Goal: Task Accomplishment & Management: Use online tool/utility

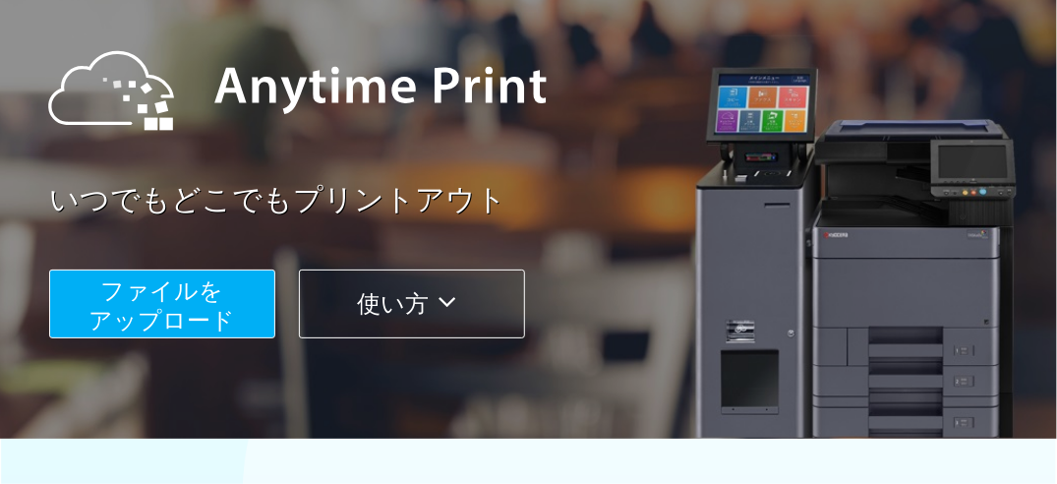
scroll to position [194, 0]
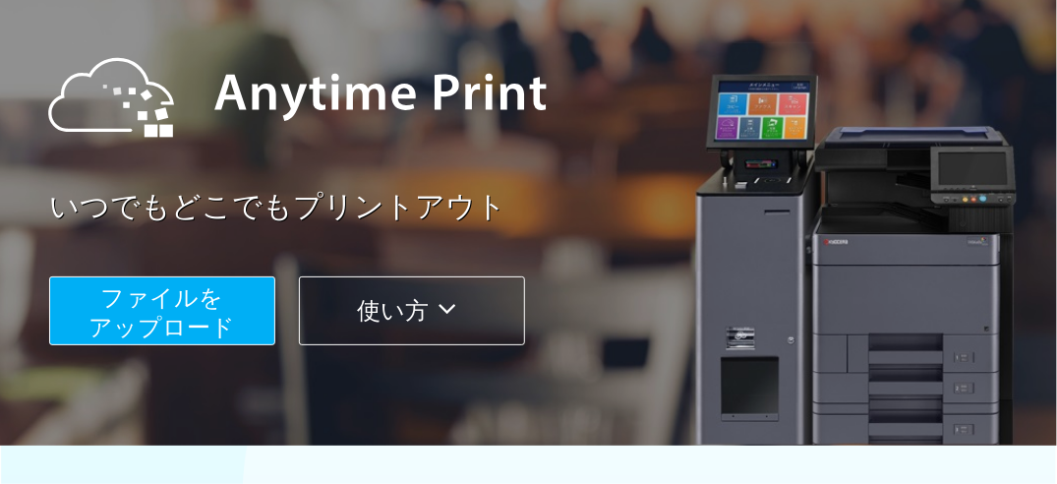
click at [140, 328] on span "ファイルを ​​アップロード" at bounding box center [162, 312] width 146 height 56
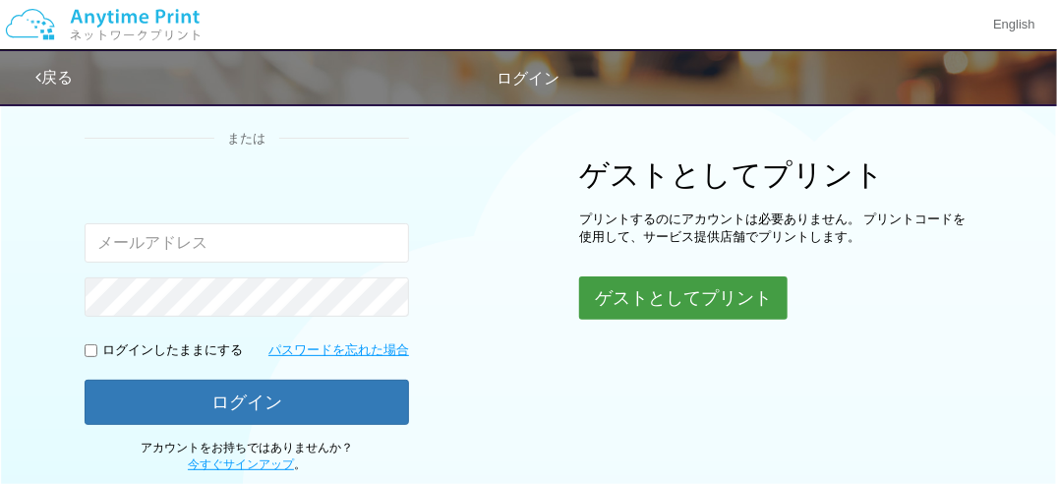
click at [635, 296] on button "ゲストとしてプリント" at bounding box center [683, 297] width 208 height 43
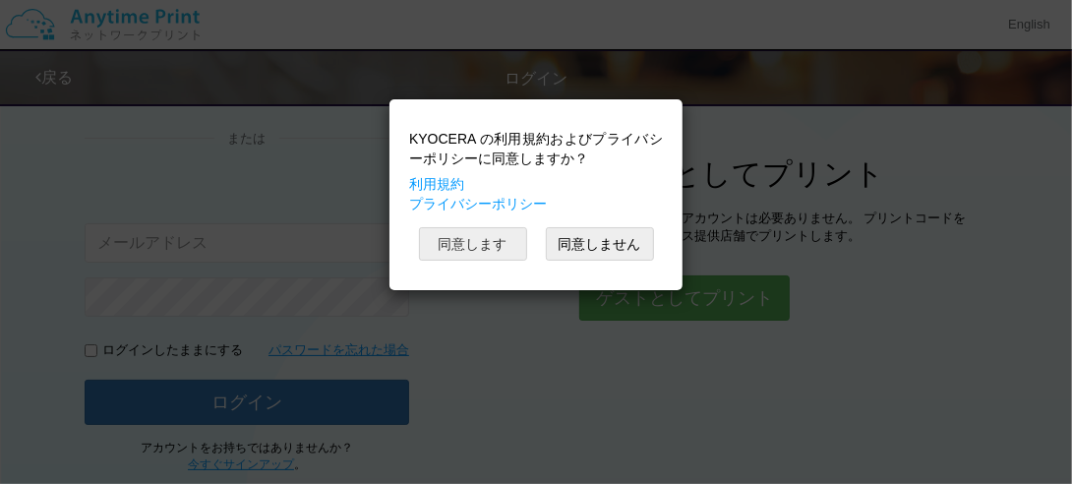
click at [460, 238] on button "同意します" at bounding box center [473, 243] width 108 height 33
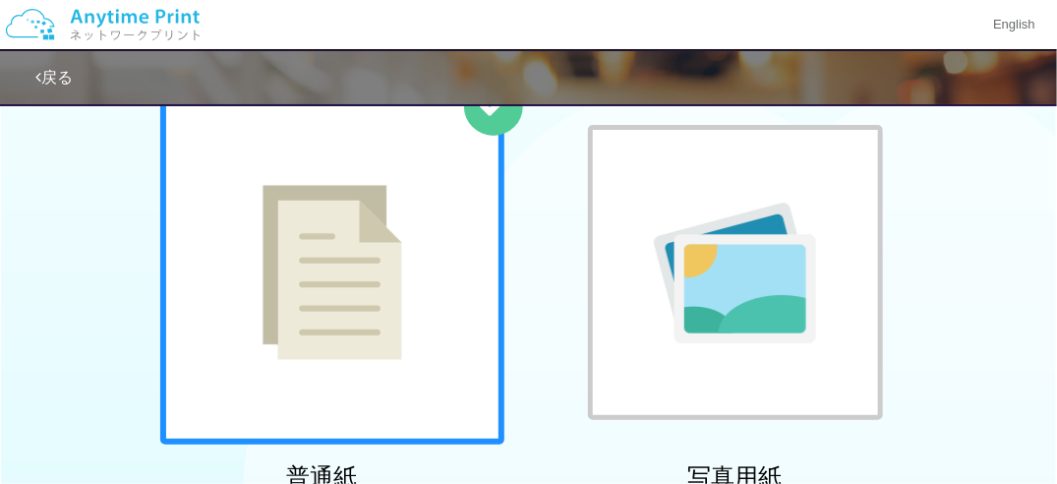
scroll to position [48, 0]
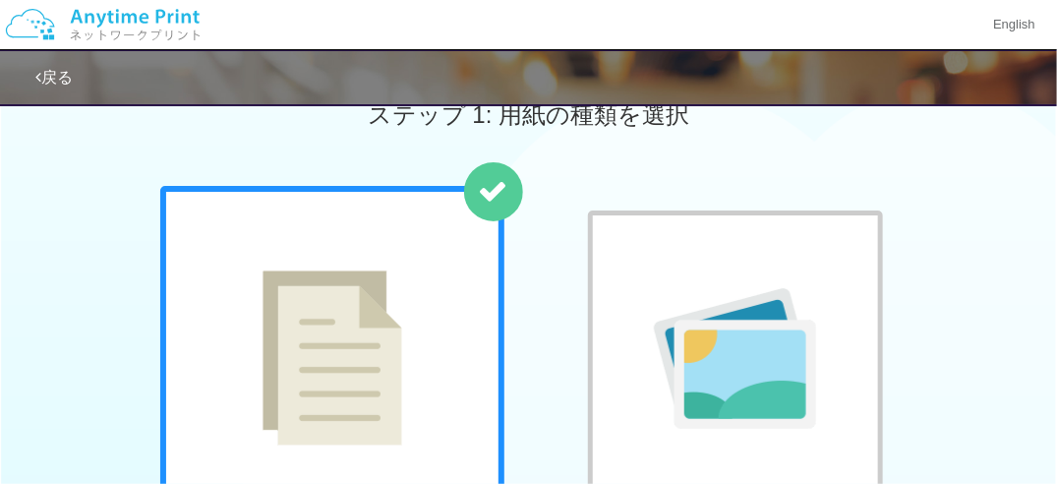
click at [275, 346] on img at bounding box center [333, 357] width 140 height 175
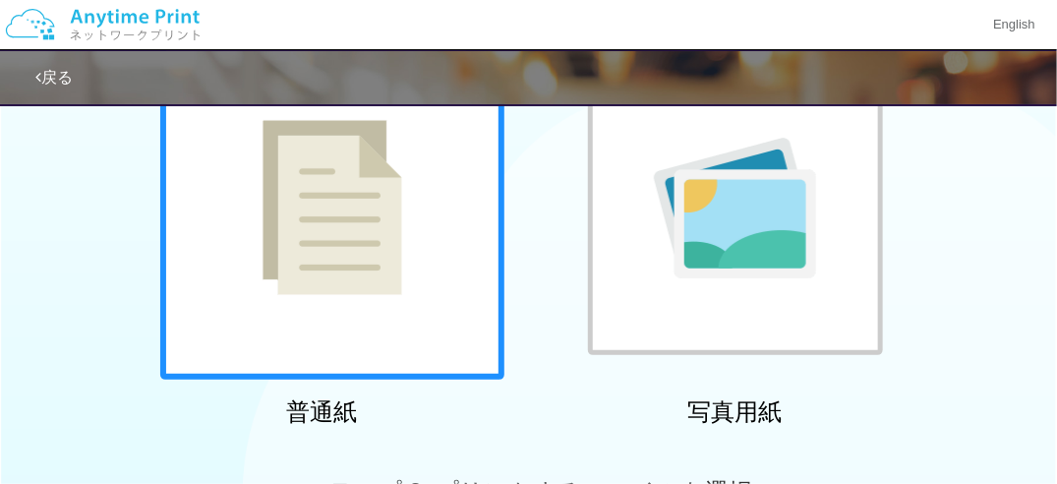
scroll to position [212, 0]
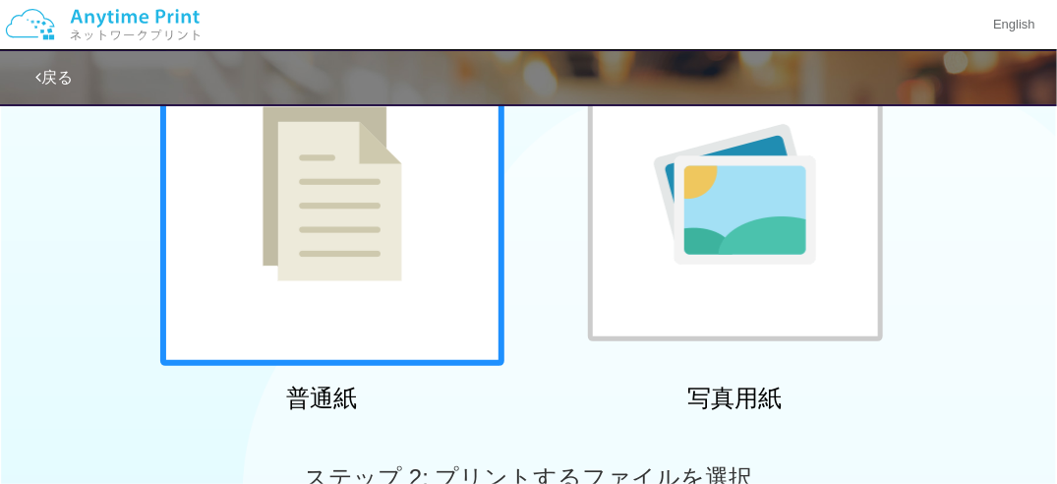
click at [350, 290] on div at bounding box center [332, 194] width 344 height 344
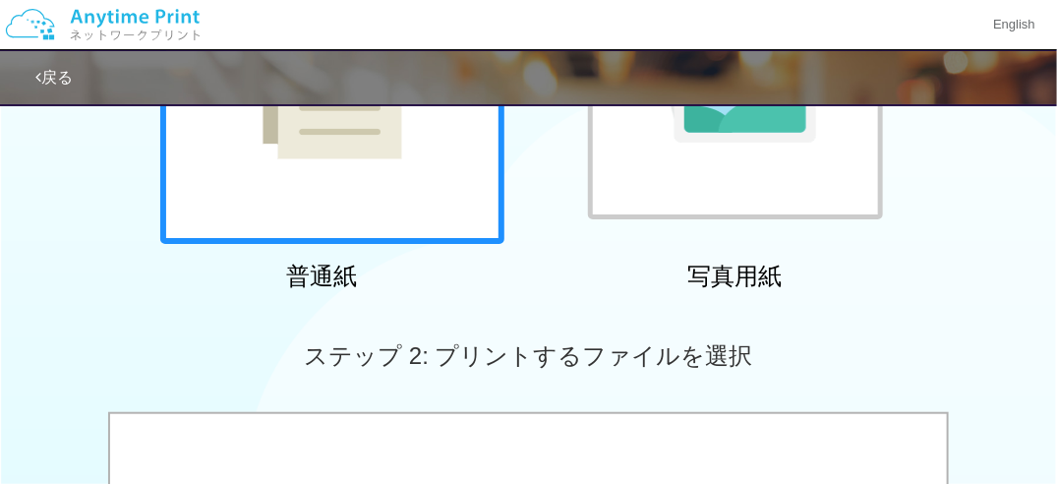
scroll to position [343, 0]
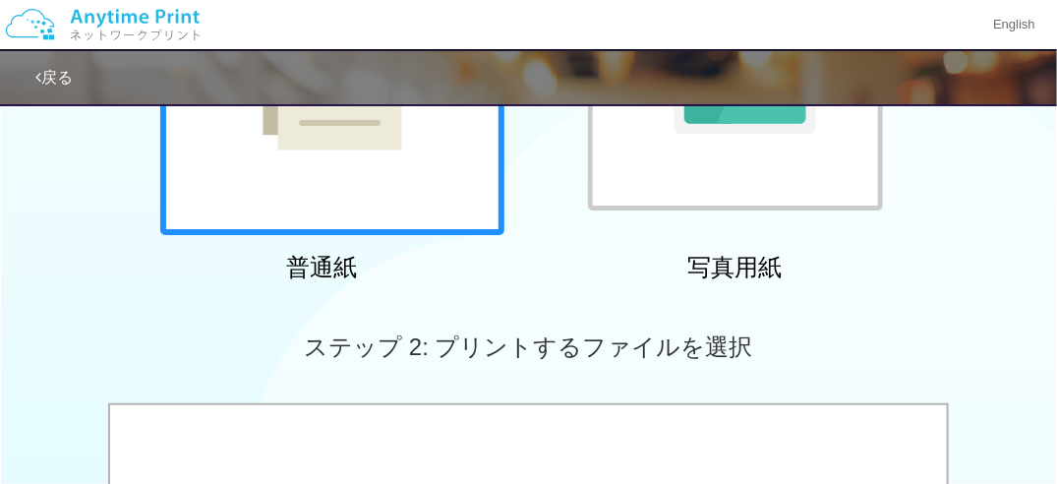
drag, startPoint x: 505, startPoint y: 333, endPoint x: 128, endPoint y: 284, distance: 380.7
click at [126, 284] on div "普通紙 写真用紙" at bounding box center [528, 90] width 1057 height 399
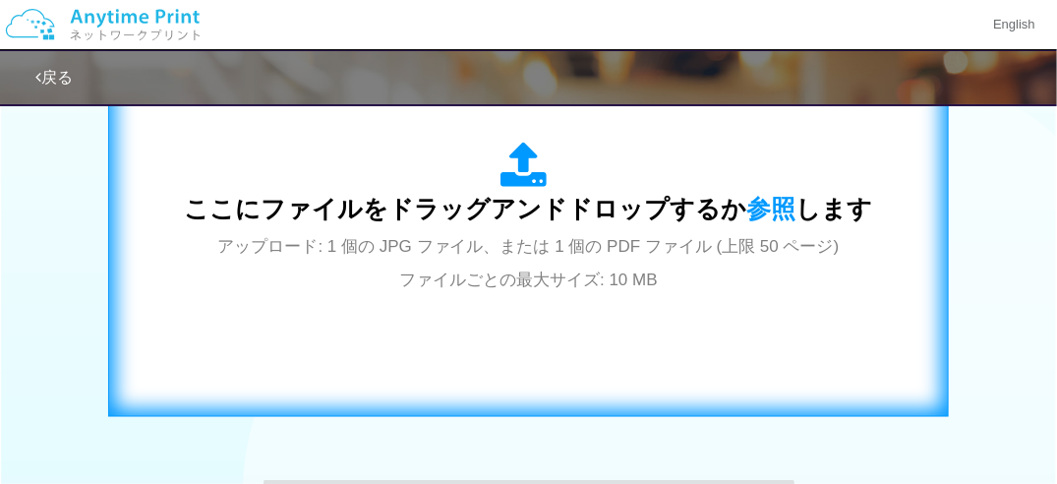
scroll to position [704, 0]
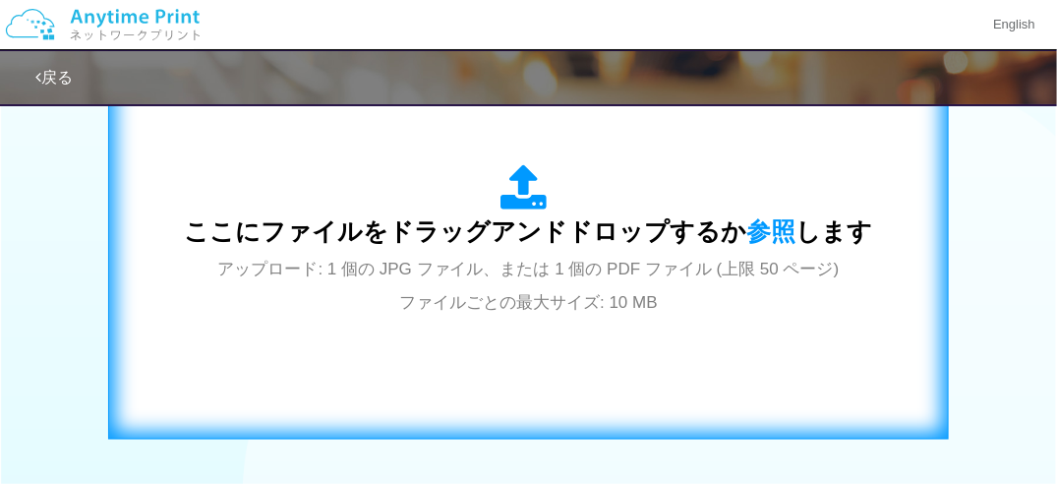
click at [548, 282] on div "ここにファイルをドラッグアンドドロップするか 参照 します アップロード: 1 個の JPG ファイル、または 1 個の PDF ファイル (上限 50 ペー…" at bounding box center [529, 240] width 688 height 153
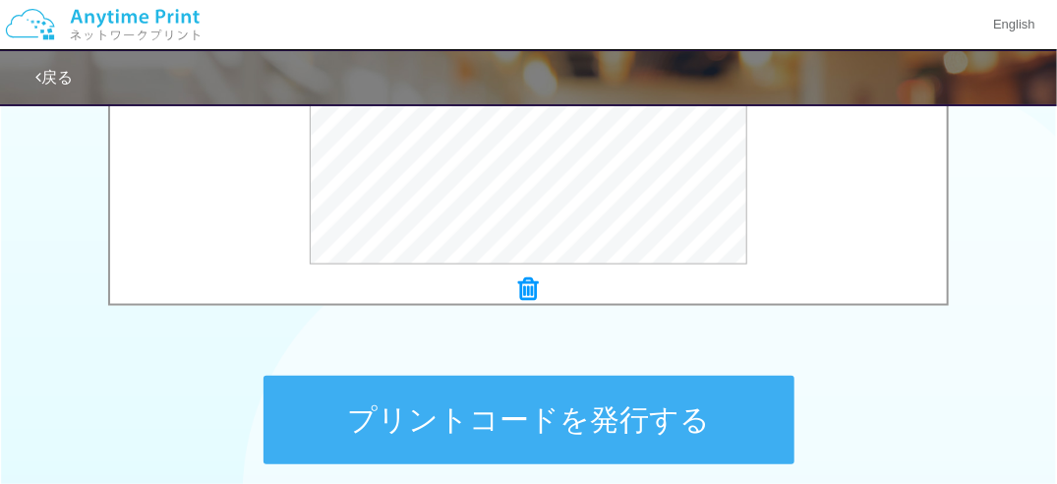
scroll to position [901, 0]
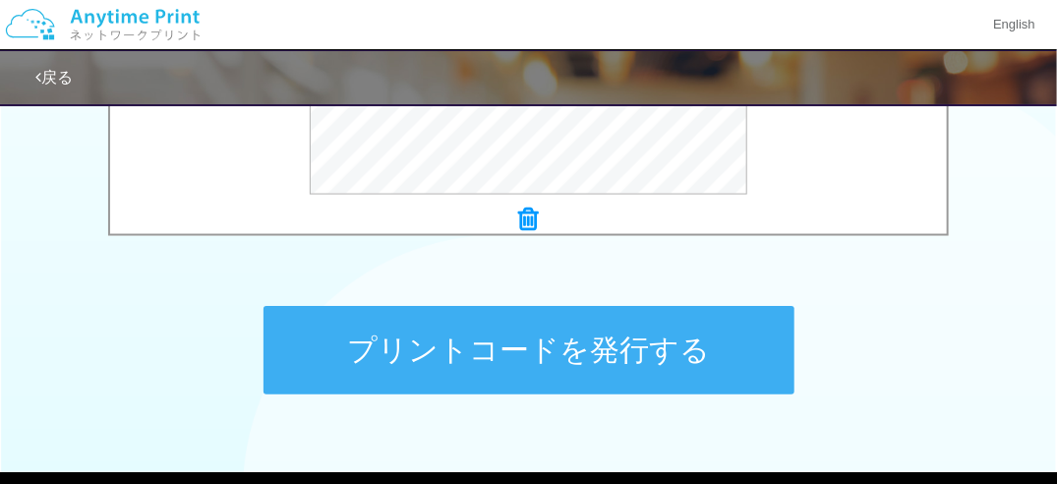
click at [532, 351] on button "プリントコードを発行する" at bounding box center [529, 350] width 531 height 88
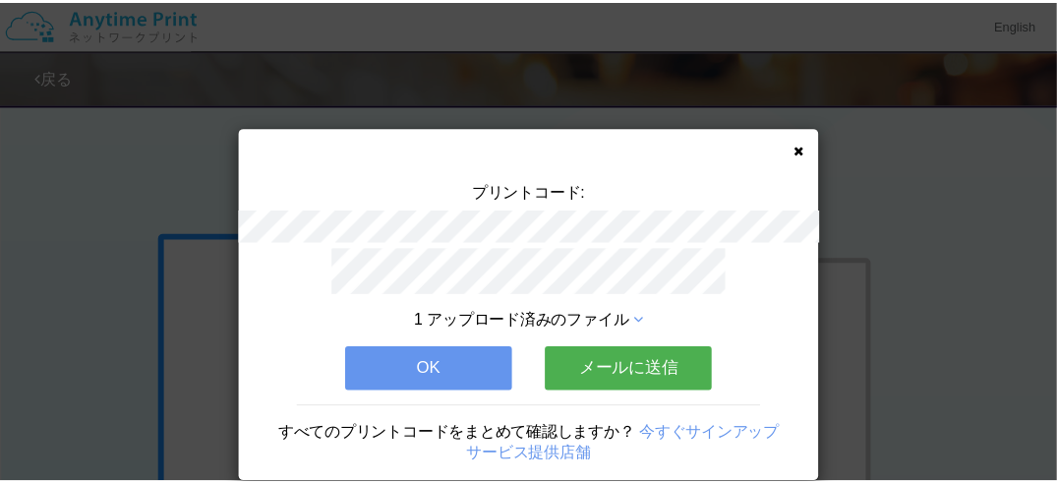
scroll to position [0, 0]
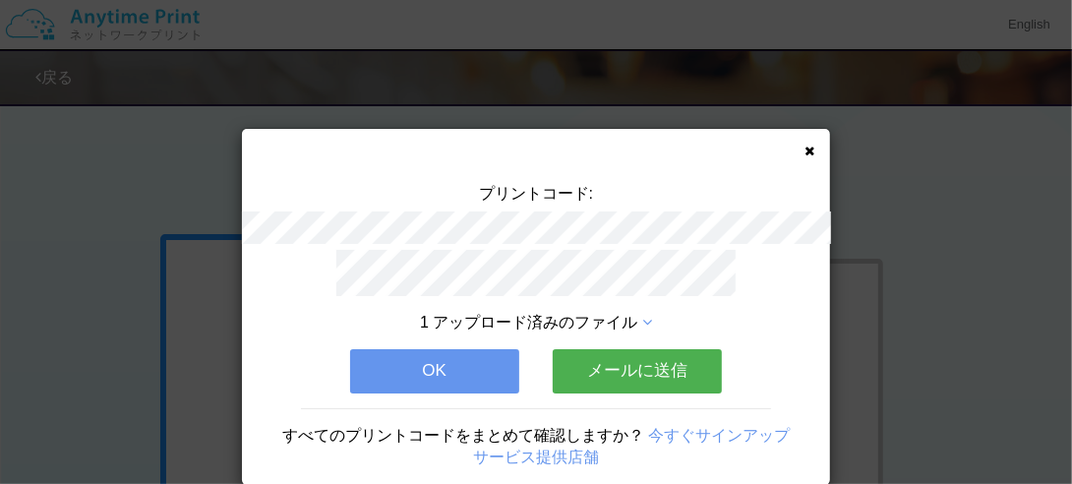
click at [804, 147] on icon at bounding box center [809, 151] width 10 height 13
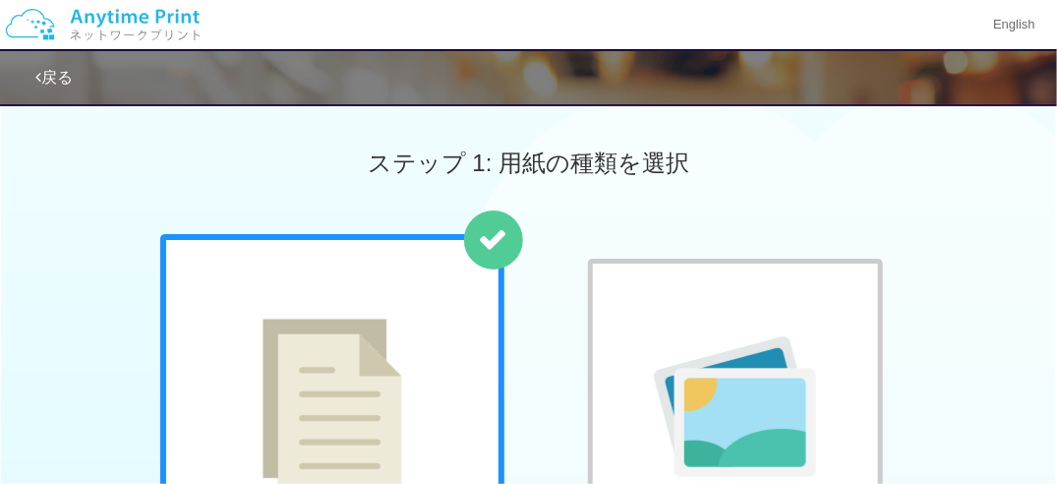
click at [372, 356] on img at bounding box center [333, 406] width 140 height 175
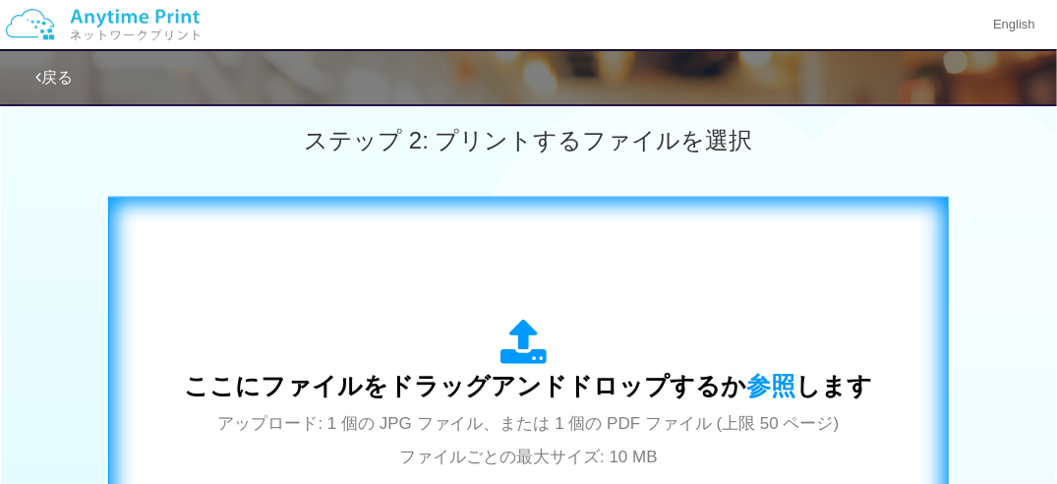
scroll to position [590, 0]
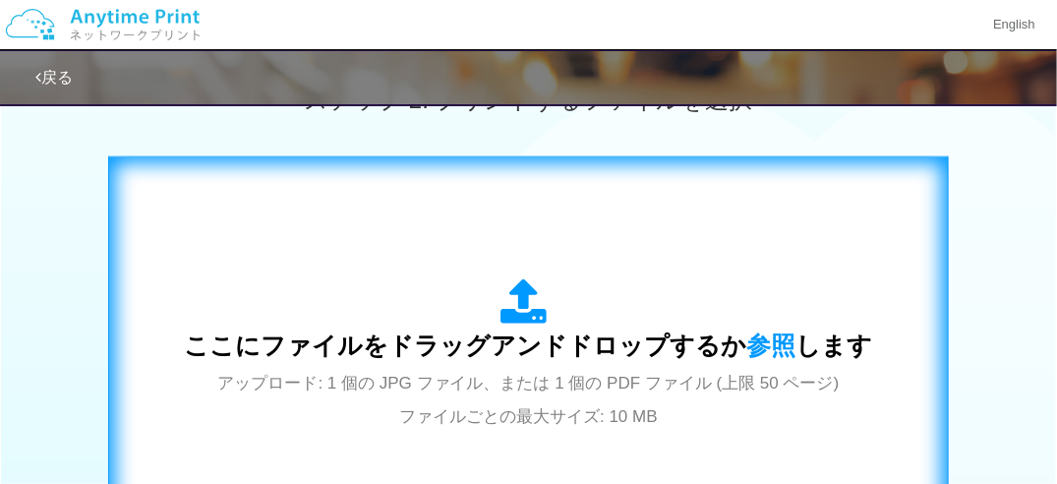
click at [521, 315] on icon at bounding box center [528, 302] width 55 height 49
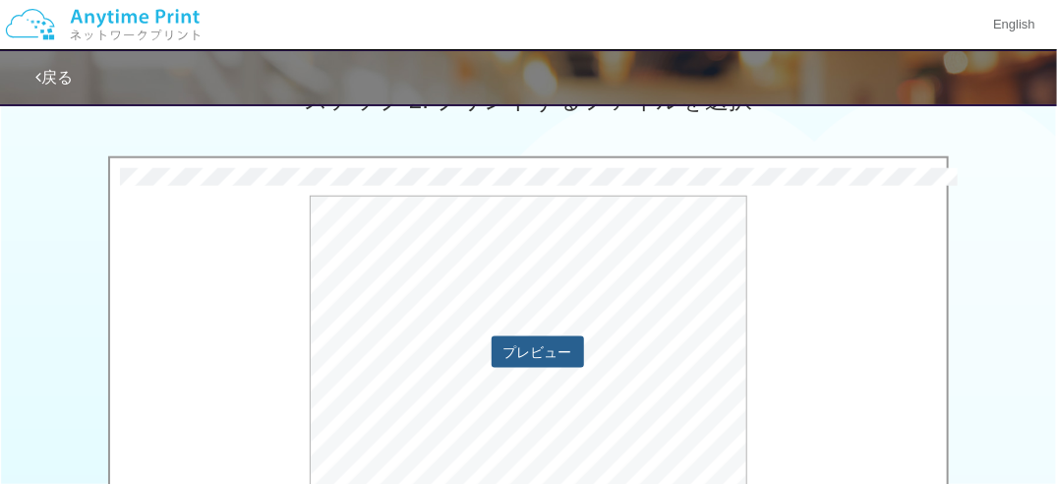
click at [544, 349] on button "プレビュー" at bounding box center [538, 351] width 92 height 31
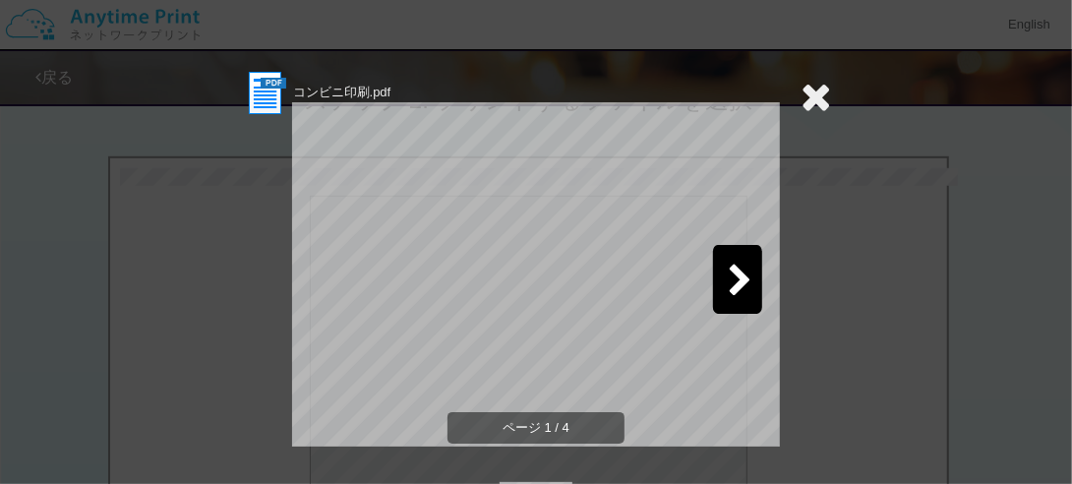
click at [728, 280] on icon at bounding box center [740, 281] width 25 height 34
click at [730, 281] on icon at bounding box center [740, 281] width 25 height 34
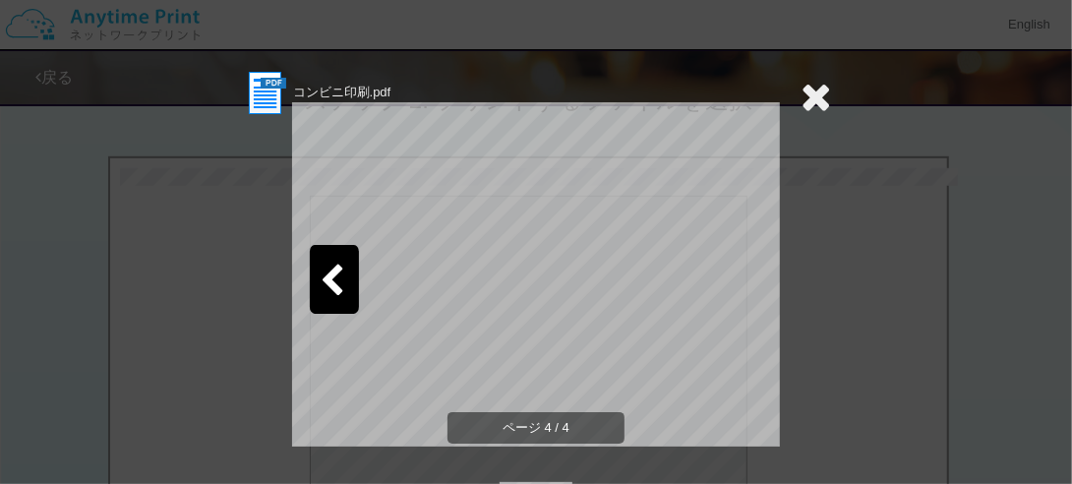
click at [801, 96] on icon at bounding box center [815, 96] width 30 height 39
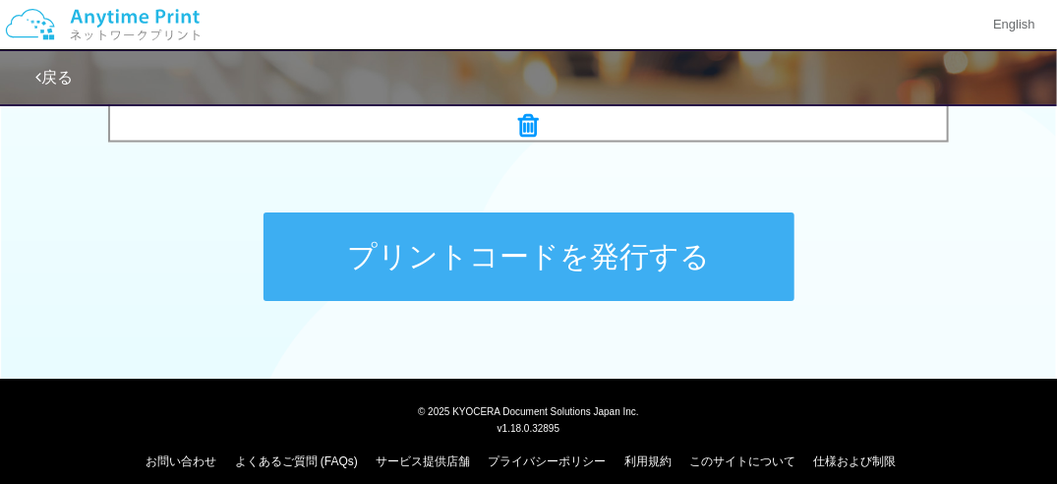
scroll to position [1012, 0]
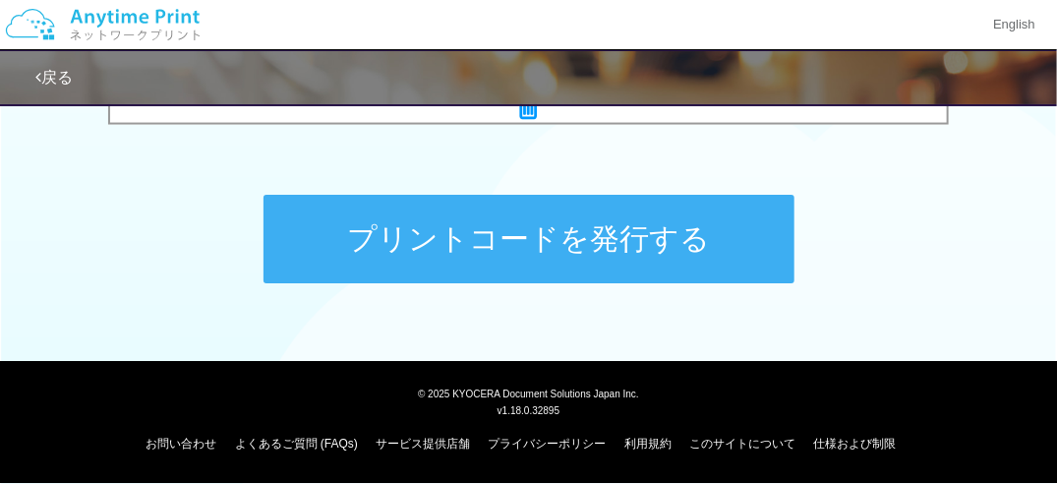
click at [582, 243] on button "プリントコードを発行する" at bounding box center [529, 239] width 531 height 88
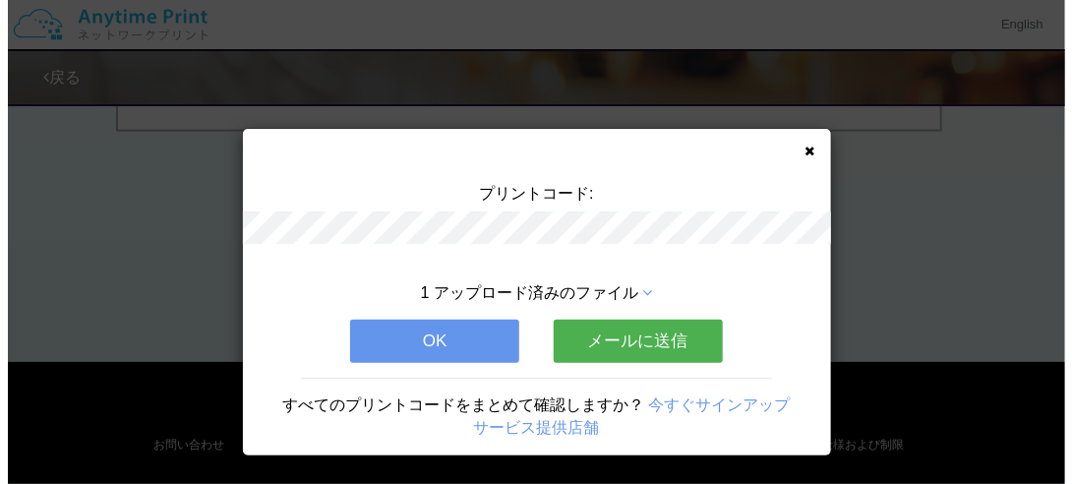
scroll to position [0, 0]
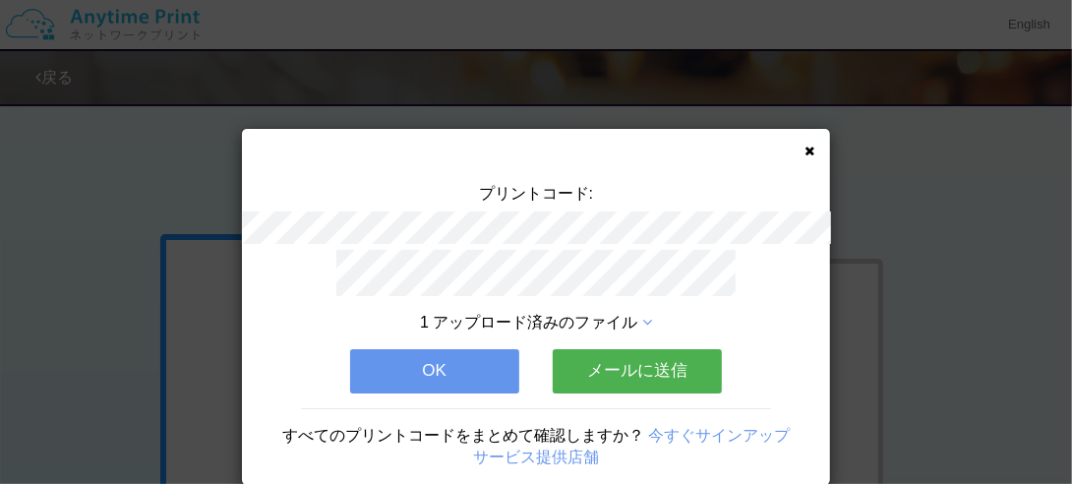
click at [643, 315] on icon at bounding box center [647, 323] width 10 height 16
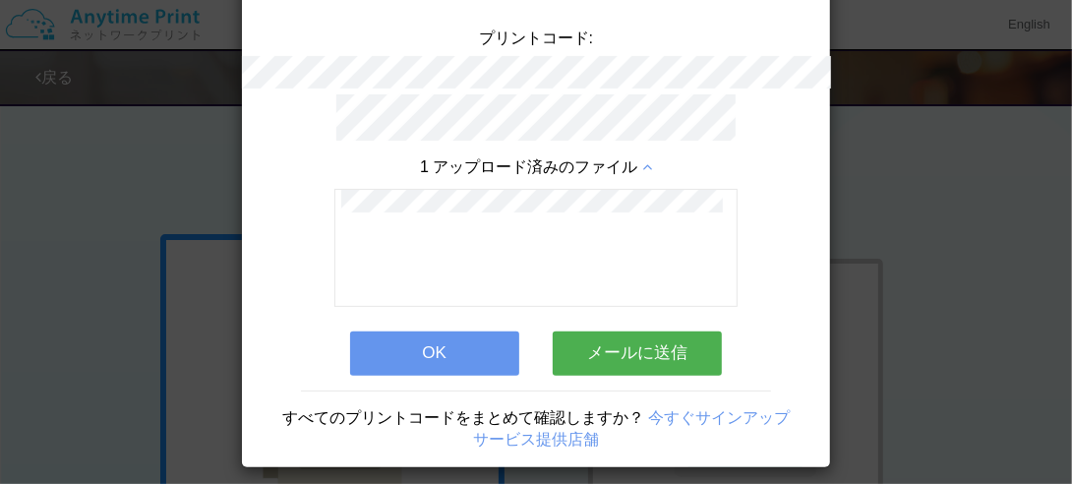
scroll to position [160, 0]
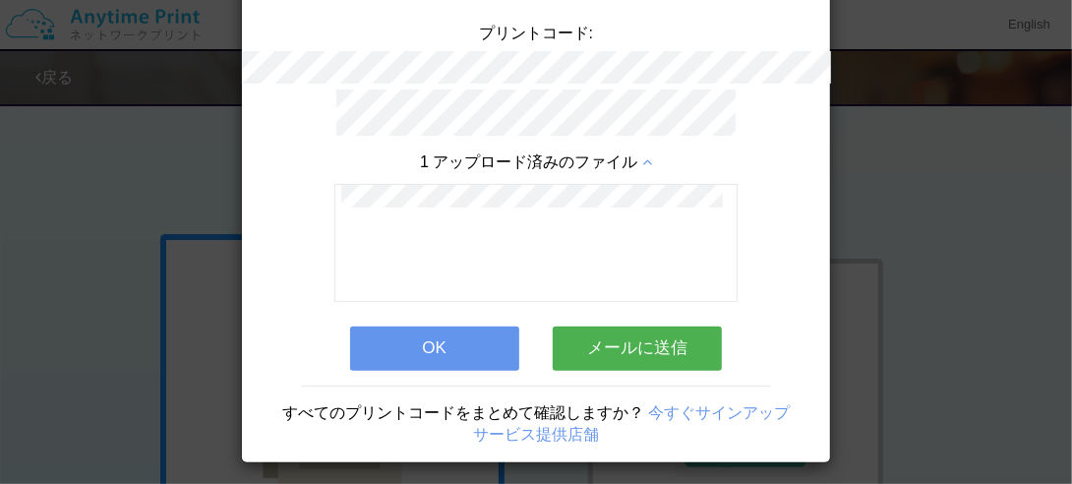
click at [610, 332] on button "メールに送信" at bounding box center [637, 347] width 169 height 43
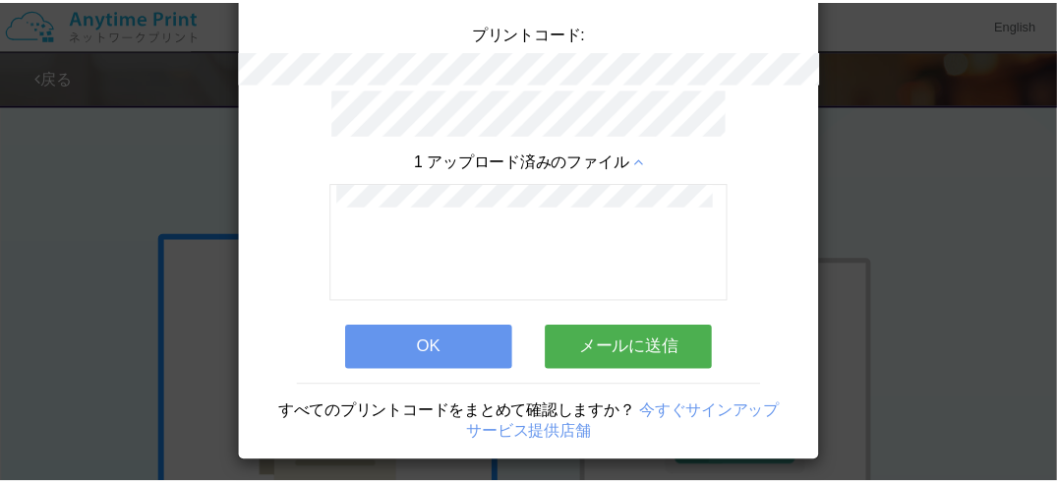
scroll to position [32, 0]
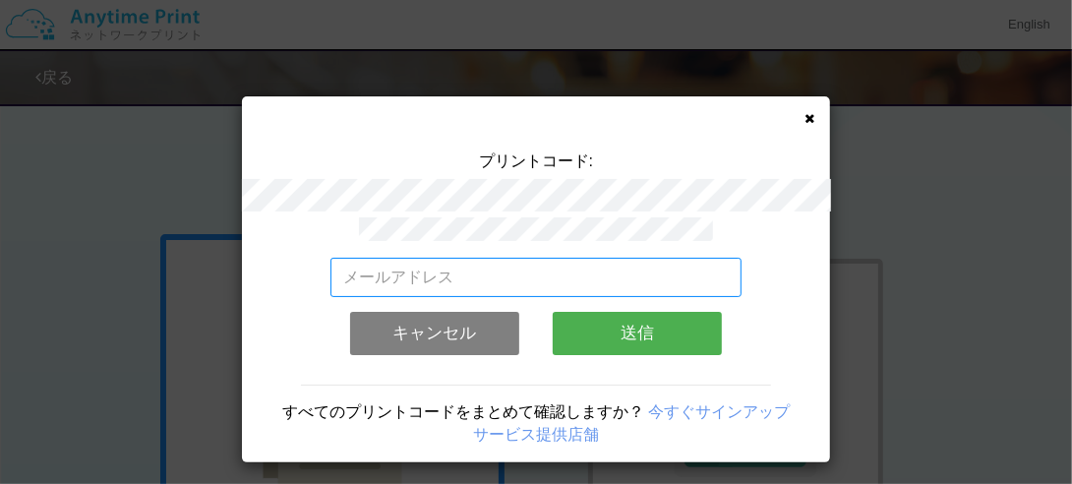
click at [380, 268] on input "email" at bounding box center [536, 277] width 412 height 39
type input "[EMAIL_ADDRESS][DOMAIN_NAME]"
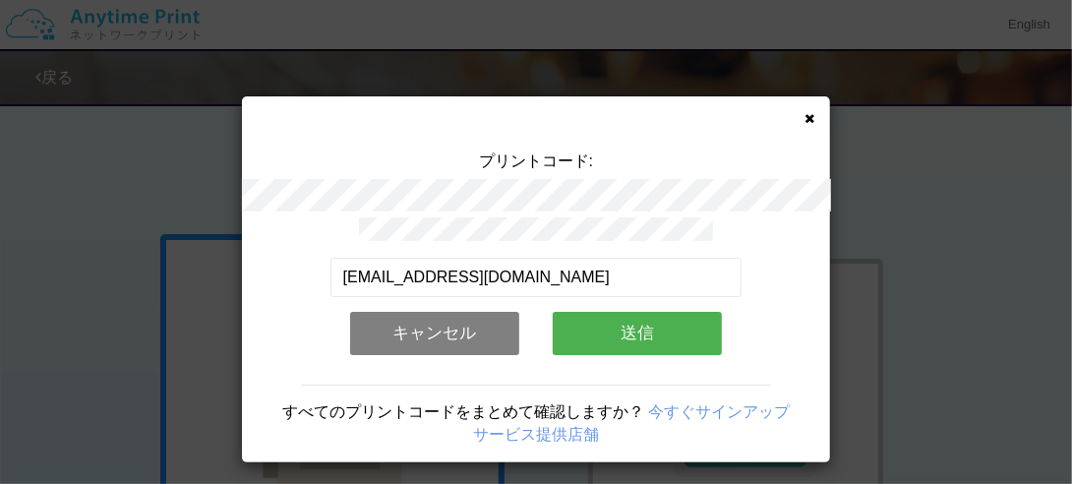
click at [643, 326] on button "送信" at bounding box center [637, 333] width 169 height 43
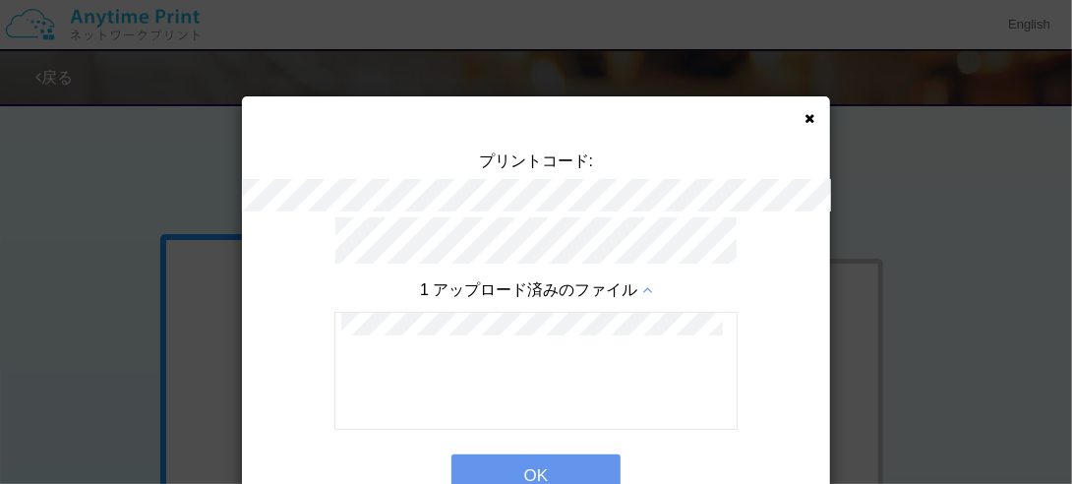
click at [527, 459] on button "OK" at bounding box center [535, 475] width 169 height 43
